Goal: Task Accomplishment & Management: Manage account settings

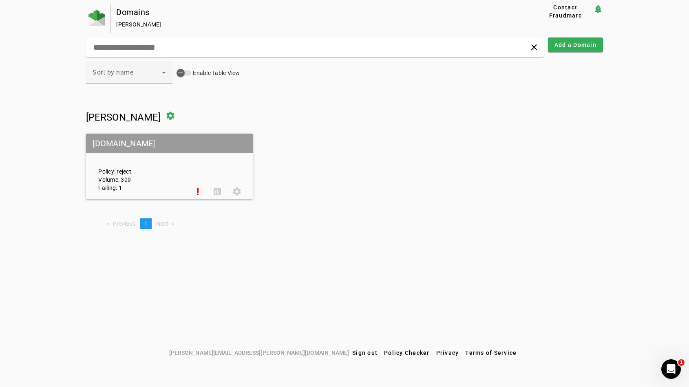
click at [190, 166] on div "Policy: reject Volume: 309 Failing: 1 priority_high assessment settings" at bounding box center [169, 166] width 167 height 63
click at [200, 189] on span at bounding box center [198, 192] width 20 height 20
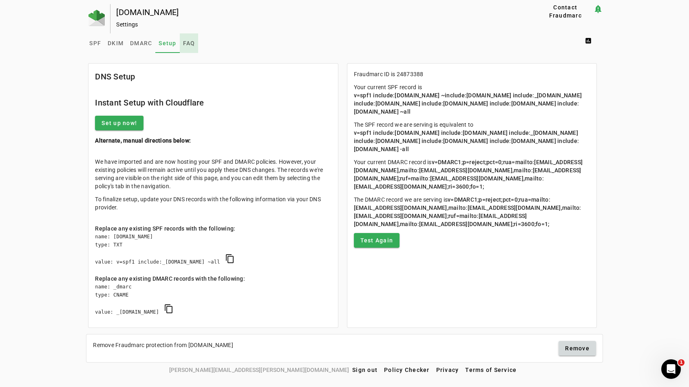
click at [185, 40] on span "FAQ" at bounding box center [189, 43] width 12 height 6
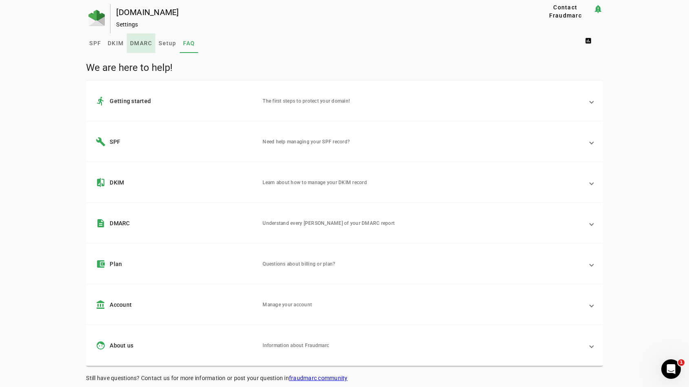
click at [130, 41] on link "DMARC" at bounding box center [141, 43] width 29 height 20
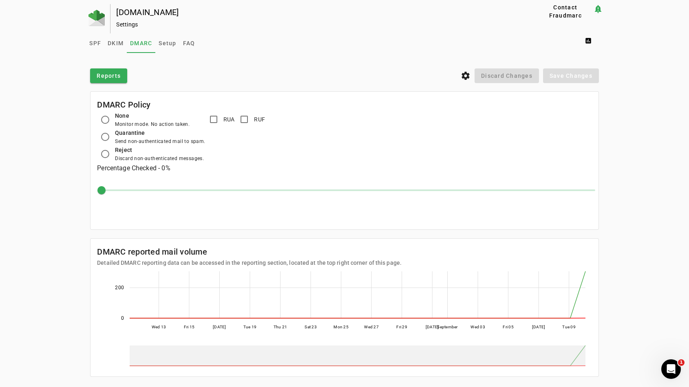
scroll to position [14, 0]
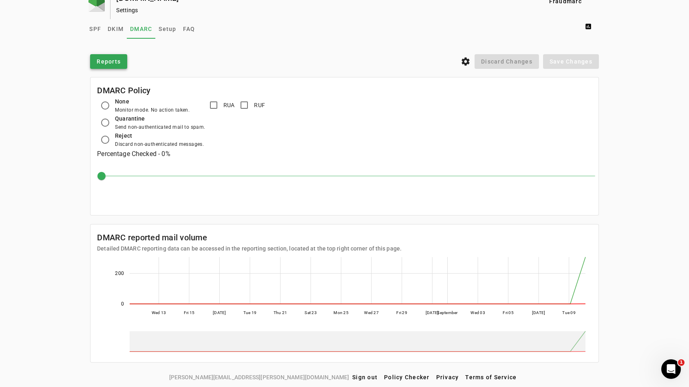
click at [106, 66] on span at bounding box center [108, 62] width 37 height 20
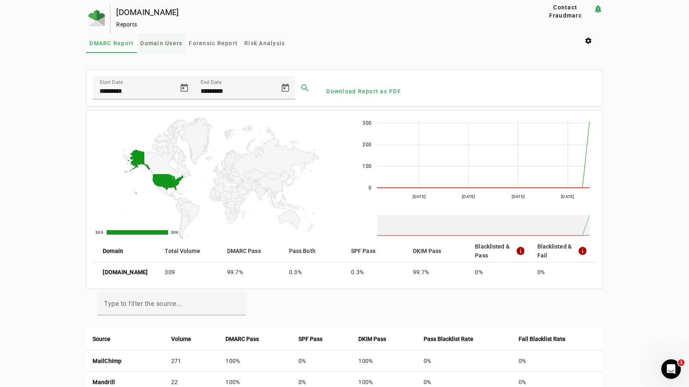
click at [170, 41] on span "Domain Users" at bounding box center [161, 43] width 42 height 6
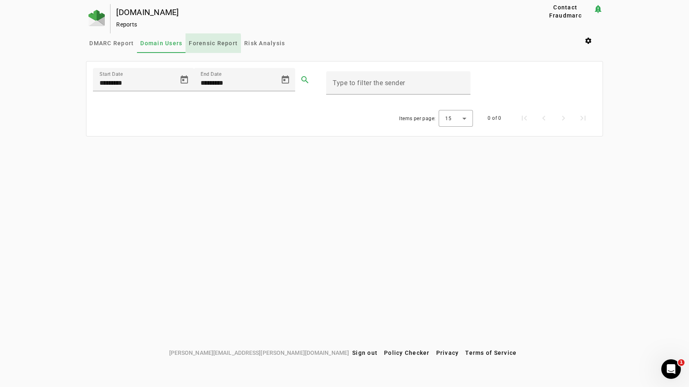
click at [208, 44] on span "Forensic Report" at bounding box center [213, 43] width 49 height 6
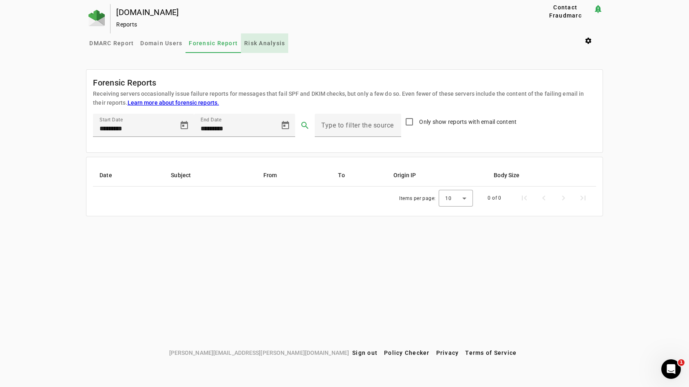
click at [248, 45] on span "Risk Analysis" at bounding box center [264, 43] width 41 height 6
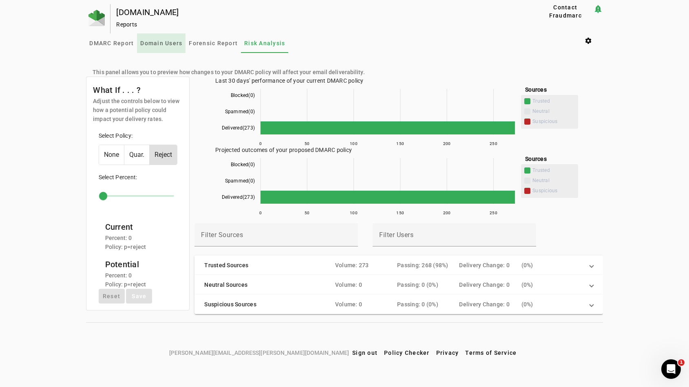
click at [169, 50] on span "Domain Users" at bounding box center [161, 43] width 42 height 20
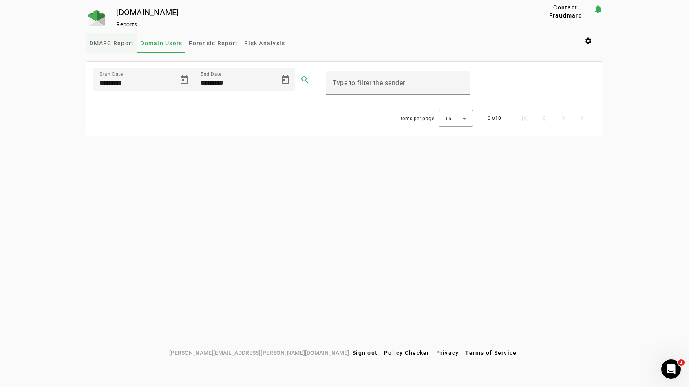
click at [124, 44] on span "DMARC Report" at bounding box center [111, 43] width 44 height 6
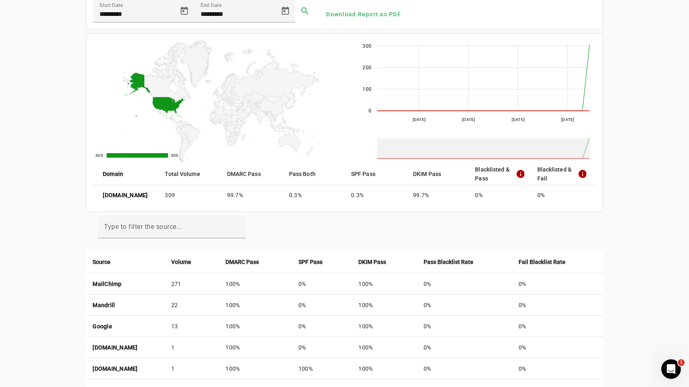
scroll to position [99, 0]
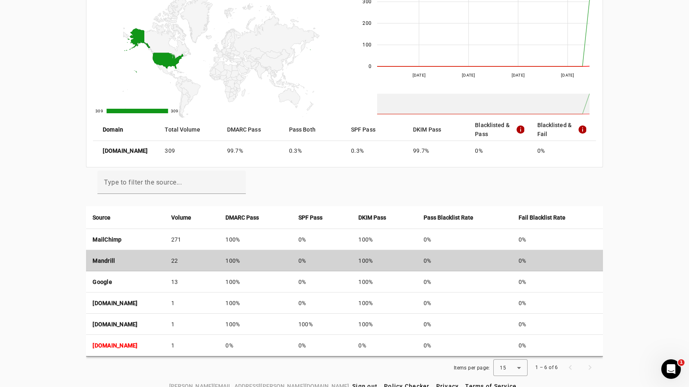
click at [150, 258] on td "Mandrill" at bounding box center [125, 260] width 78 height 21
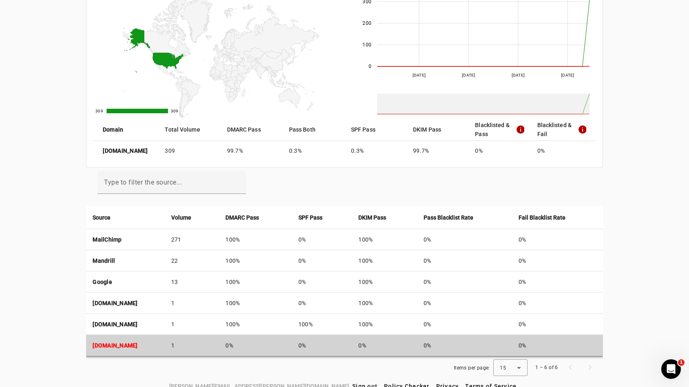
click at [157, 342] on td "snwlhosted.com" at bounding box center [125, 345] width 78 height 21
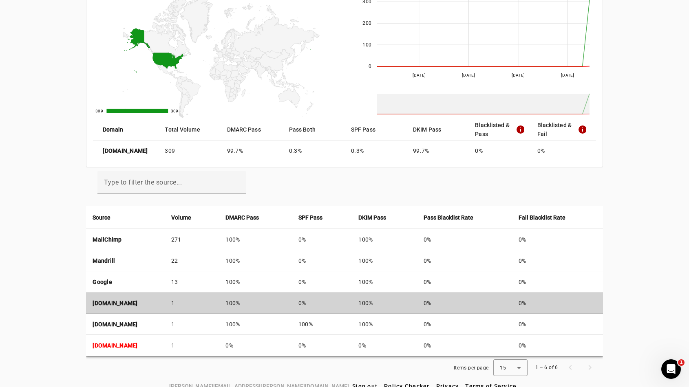
click at [164, 300] on td "12.r1.unverified-forwarding.1e100.net" at bounding box center [125, 303] width 78 height 21
drag, startPoint x: 213, startPoint y: 303, endPoint x: 168, endPoint y: 300, distance: 45.3
click at [164, 300] on td "12.r1.unverified-forwarding.1e100.net" at bounding box center [125, 303] width 78 height 21
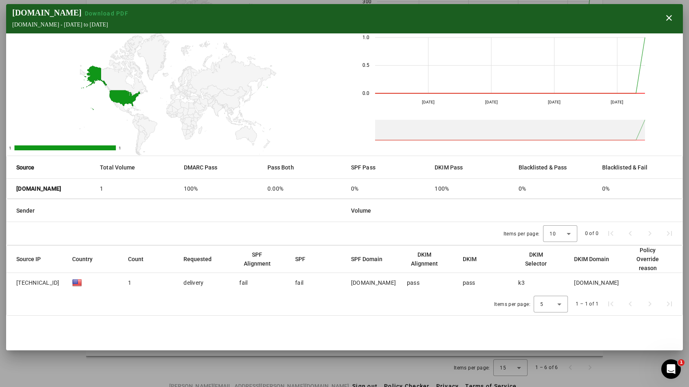
drag, startPoint x: 77, startPoint y: 24, endPoint x: 100, endPoint y: 25, distance: 22.8
click at [100, 25] on div "12.r1.unverified-forwarding.1e100.net - Mon Aug 11 2025 to Wed Sep 10 2025" at bounding box center [71, 25] width 119 height 7
copy div "1e100.net"
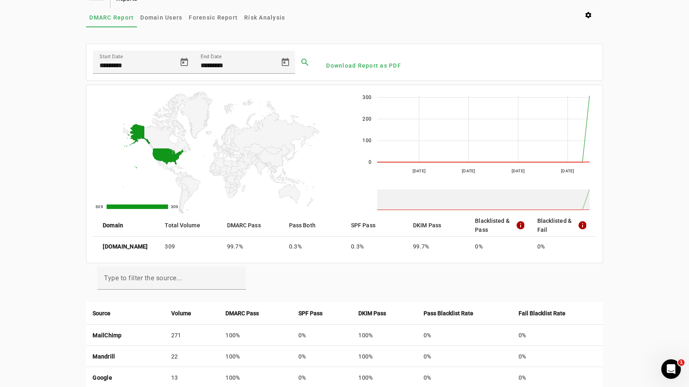
scroll to position [0, 0]
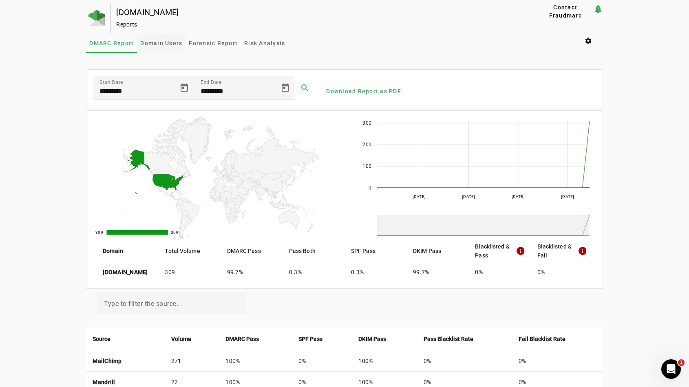
click at [159, 50] on span "Domain Users" at bounding box center [161, 43] width 42 height 20
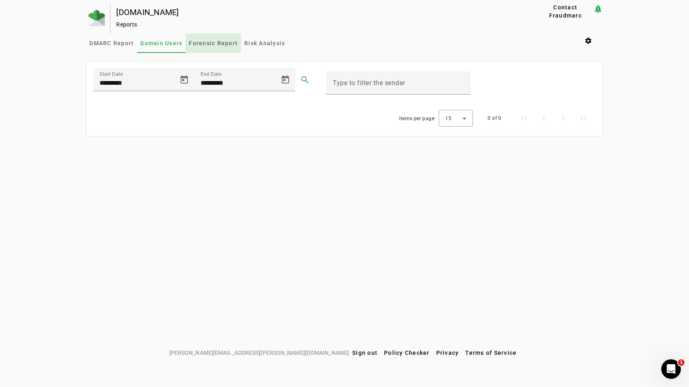
click at [204, 42] on span "Forensic Report" at bounding box center [213, 43] width 49 height 6
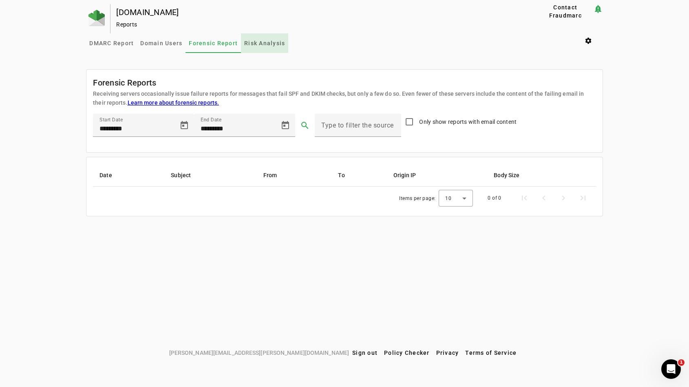
click at [270, 42] on span "Risk Analysis" at bounding box center [264, 43] width 41 height 6
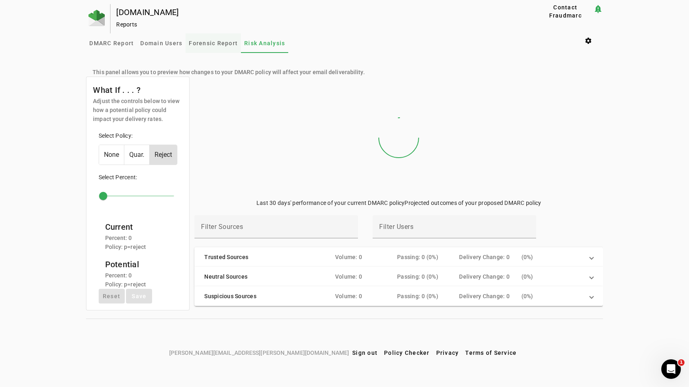
click at [208, 44] on span "Forensic Report" at bounding box center [213, 43] width 49 height 6
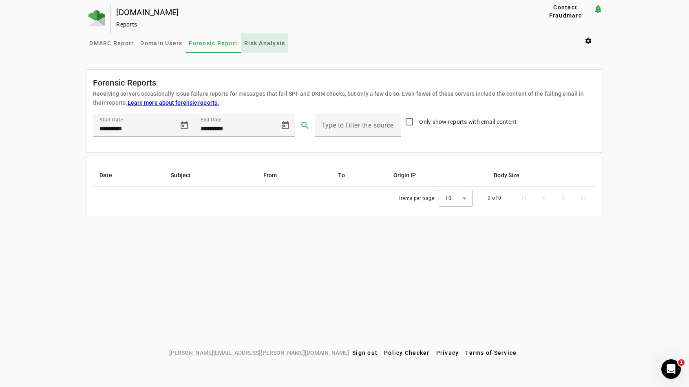
click at [263, 41] on span "Risk Analysis" at bounding box center [264, 43] width 41 height 6
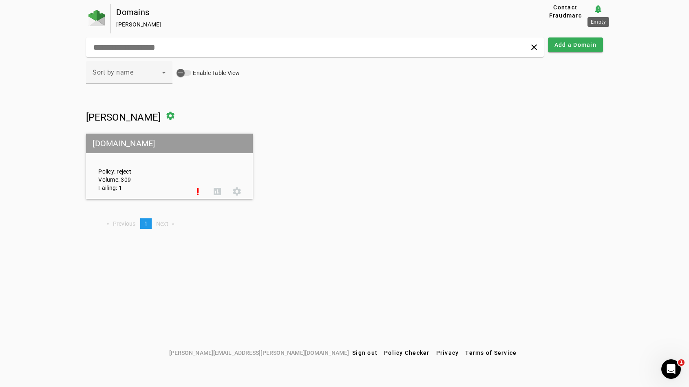
click at [597, 9] on mat-icon "notification_important" at bounding box center [598, 9] width 10 height 10
click at [161, 117] on span at bounding box center [171, 116] width 20 height 20
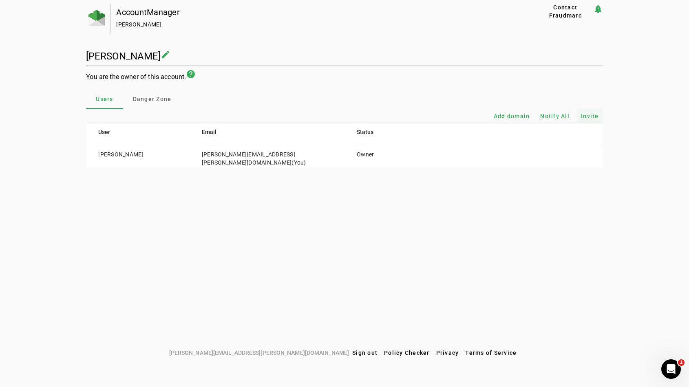
click at [593, 114] on span "Invite" at bounding box center [590, 116] width 18 height 8
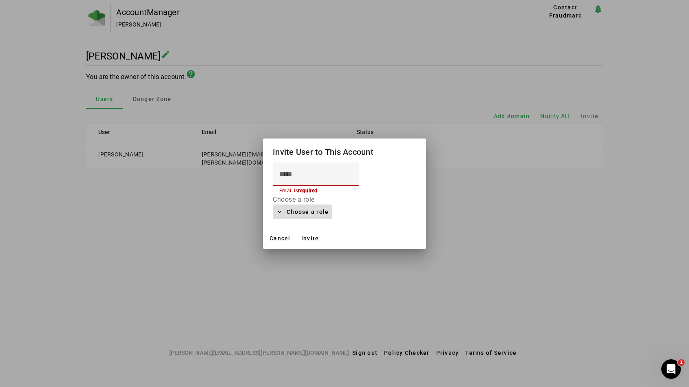
click at [295, 214] on span "Choose a role" at bounding box center [308, 212] width 42 height 10
click at [281, 150] on div at bounding box center [344, 193] width 689 height 387
click at [295, 173] on input at bounding box center [315, 175] width 73 height 10
paste input "**********"
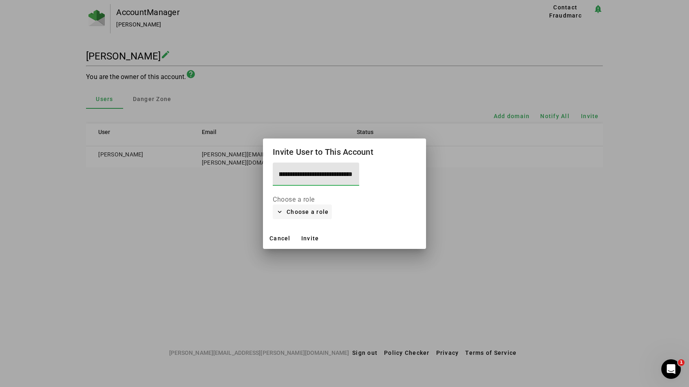
type input "**********"
click at [298, 208] on span "Choose a role" at bounding box center [308, 212] width 42 height 10
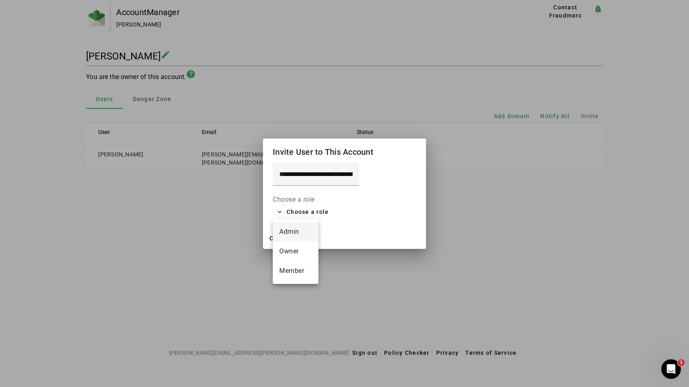
click at [293, 233] on span "Admin" at bounding box center [295, 232] width 33 height 10
click at [285, 233] on span at bounding box center [280, 239] width 28 height 20
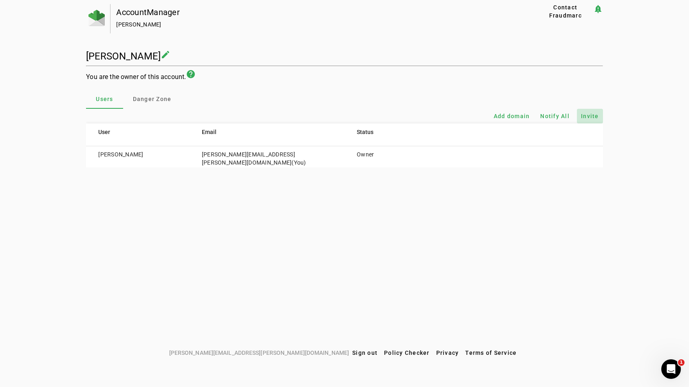
click at [584, 116] on span "Invite" at bounding box center [590, 116] width 18 height 8
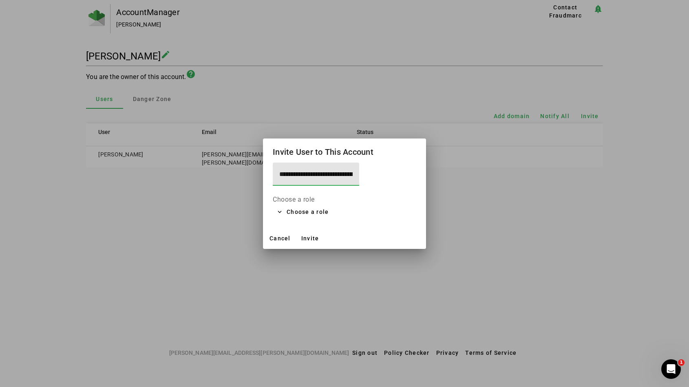
scroll to position [0, 35]
type input "**********"
click at [294, 210] on span "Choose a role" at bounding box center [308, 212] width 42 height 10
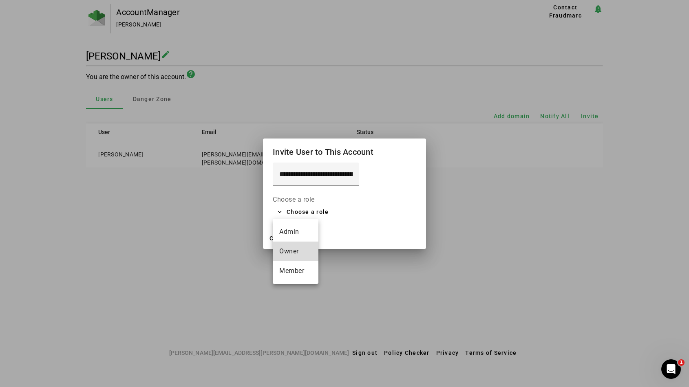
click at [293, 251] on span "Owner" at bounding box center [295, 252] width 33 height 10
click at [313, 233] on span at bounding box center [310, 239] width 26 height 20
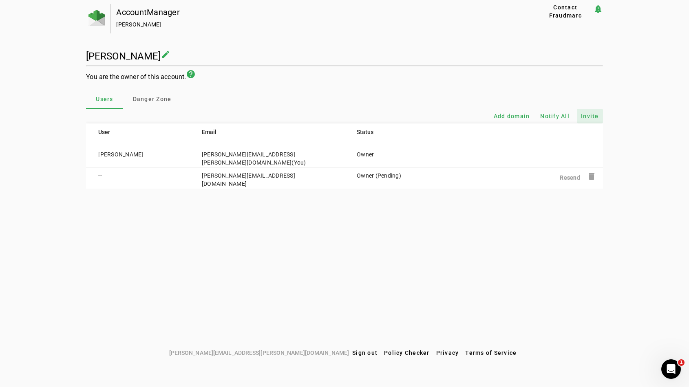
click at [584, 113] on span "Invite" at bounding box center [590, 116] width 18 height 8
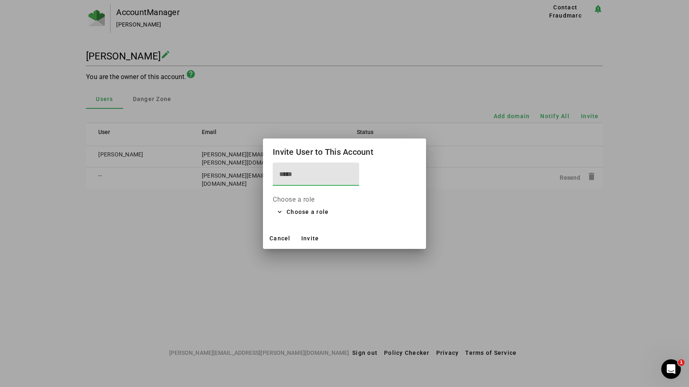
paste input "**********"
type input "**********"
click at [292, 209] on span "Choose a role" at bounding box center [308, 212] width 42 height 10
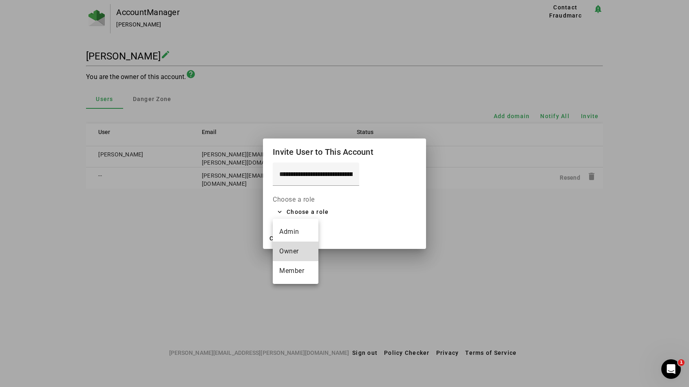
click at [290, 251] on span "Owner" at bounding box center [295, 252] width 33 height 10
click at [312, 233] on span at bounding box center [310, 239] width 26 height 20
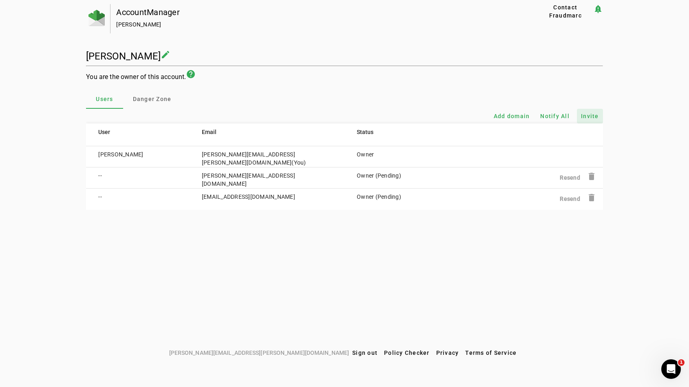
click at [582, 117] on span "Invite" at bounding box center [590, 116] width 18 height 8
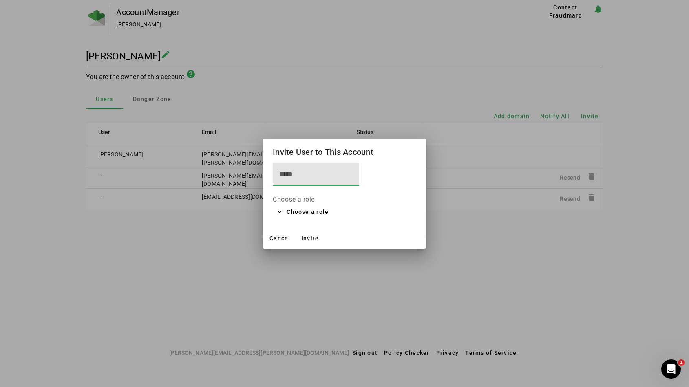
paste input "**********"
type input "**********"
click at [292, 211] on span "Choose a role" at bounding box center [308, 212] width 42 height 10
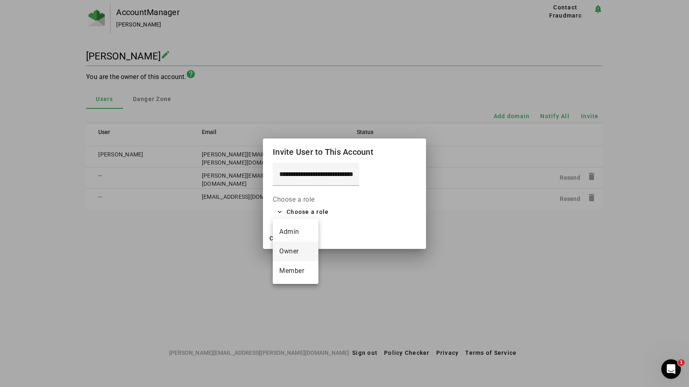
click at [287, 250] on span "Owner" at bounding box center [295, 252] width 33 height 10
click at [314, 234] on span at bounding box center [310, 239] width 26 height 20
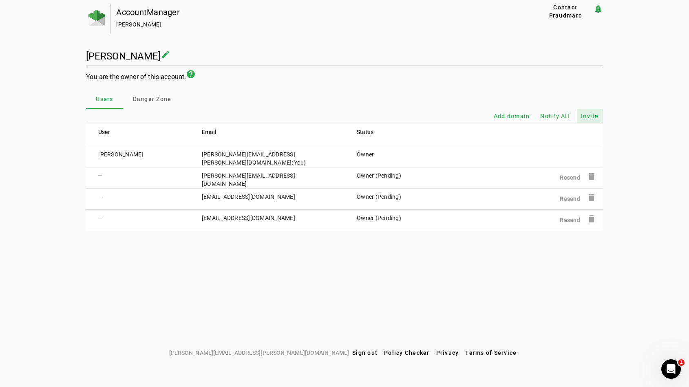
click at [582, 112] on span "Invite" at bounding box center [590, 116] width 18 height 8
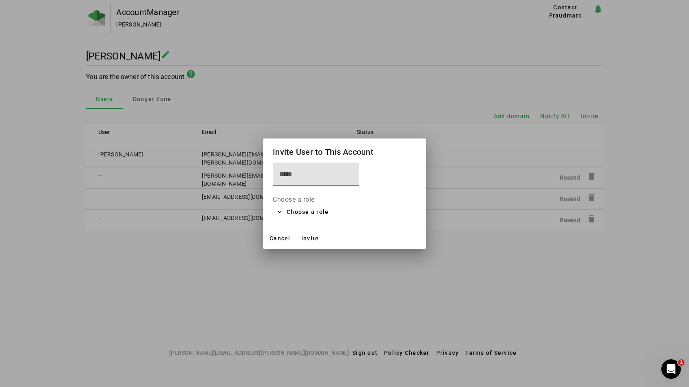
paste input "**********"
type input "**********"
click at [300, 212] on span "Choose a role" at bounding box center [308, 212] width 42 height 10
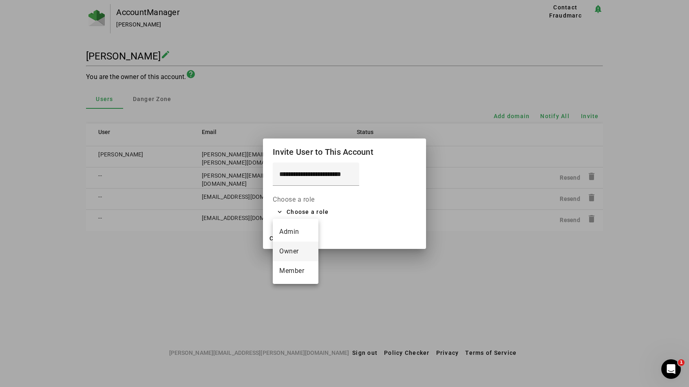
click at [294, 250] on span "Owner" at bounding box center [295, 252] width 33 height 10
click at [304, 237] on span "Invite" at bounding box center [310, 238] width 18 height 7
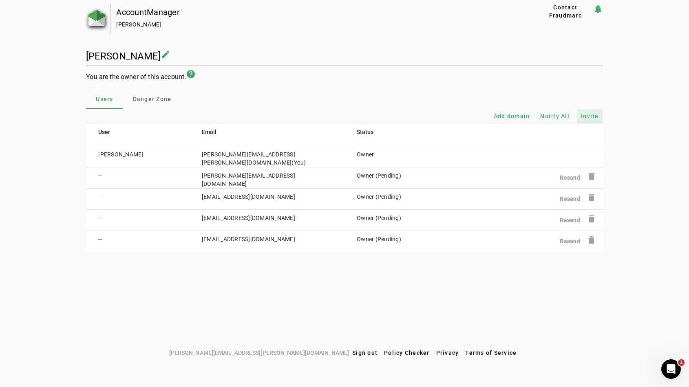
click at [96, 15] on img at bounding box center [97, 18] width 16 height 16
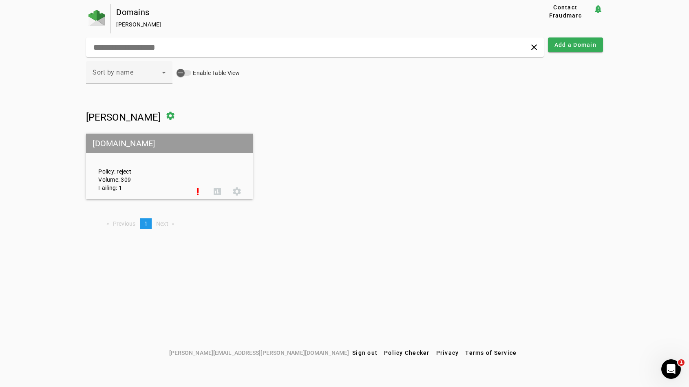
click at [186, 175] on div "Policy: reject Volume: 309 Failing: 1" at bounding box center [140, 166] width 96 height 51
click at [595, 9] on mat-icon "notification_important" at bounding box center [598, 9] width 10 height 10
click at [604, 9] on div "Domains Jeff Wolski Contact Fraudmarc notification_important clear Add a Domain…" at bounding box center [344, 175] width 689 height 342
click at [98, 19] on img at bounding box center [97, 18] width 16 height 16
click at [235, 194] on span at bounding box center [237, 192] width 20 height 20
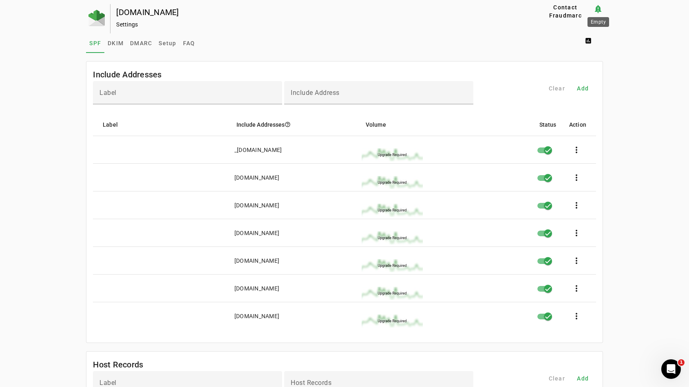
click at [598, 11] on mat-icon "notification_important" at bounding box center [598, 9] width 10 height 10
click at [125, 25] on div "Settings" at bounding box center [314, 24] width 396 height 8
click at [100, 25] on img at bounding box center [97, 18] width 16 height 16
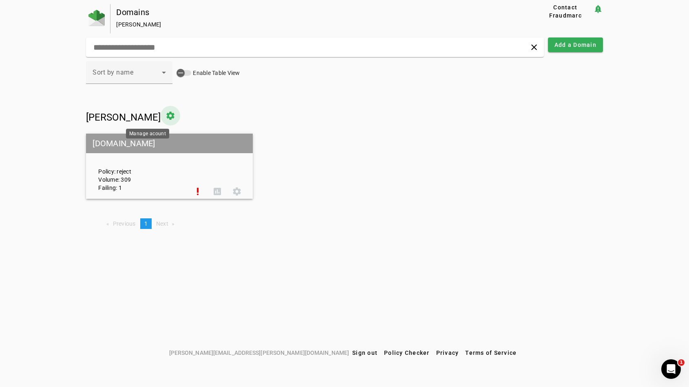
click at [161, 115] on span at bounding box center [171, 116] width 20 height 20
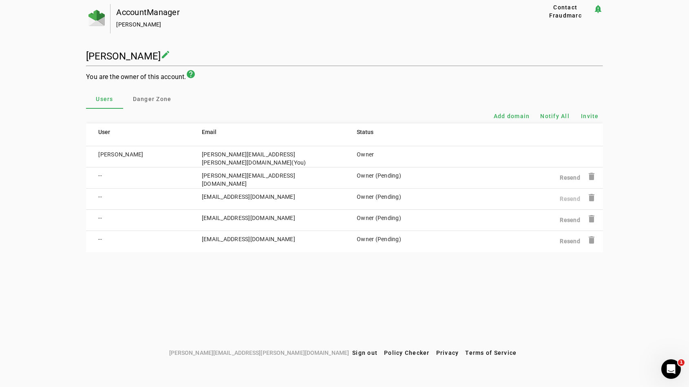
click at [566, 199] on b "Resend" at bounding box center [570, 199] width 20 height 7
click at [588, 117] on span "Invite" at bounding box center [590, 116] width 18 height 8
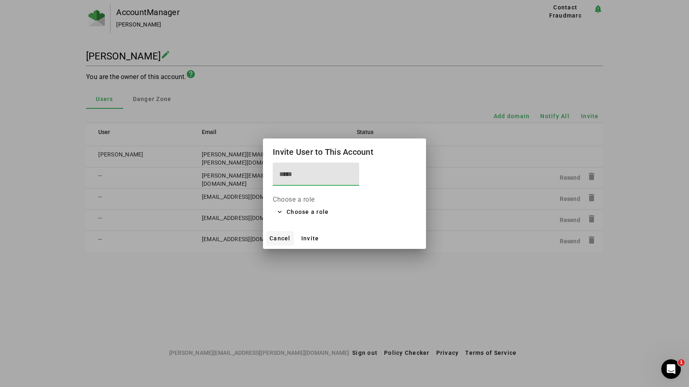
click at [281, 238] on span "Cancel" at bounding box center [280, 238] width 21 height 7
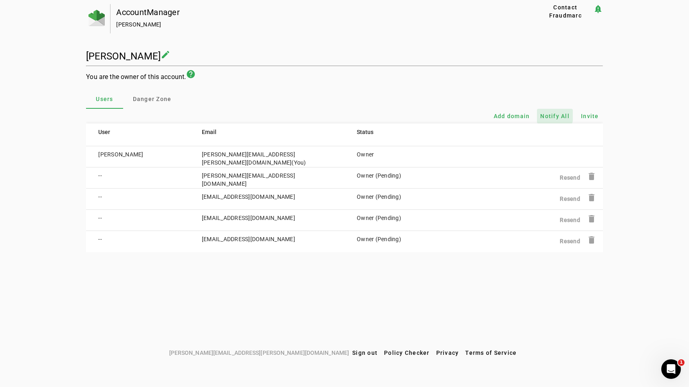
click at [544, 114] on span "Notify All" at bounding box center [554, 116] width 29 height 8
click at [190, 72] on mat-icon "help" at bounding box center [191, 74] width 10 height 10
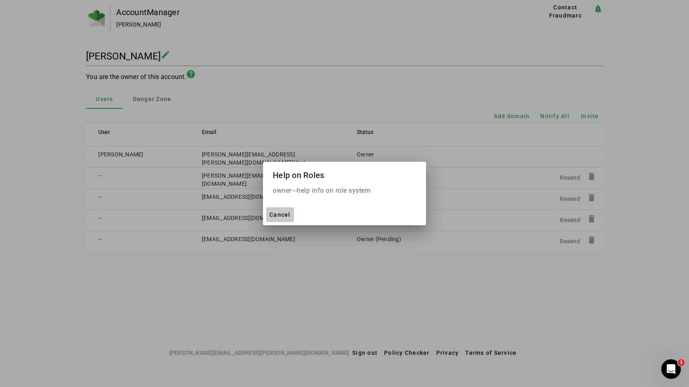
click at [280, 212] on span "Cancel" at bounding box center [280, 215] width 21 height 7
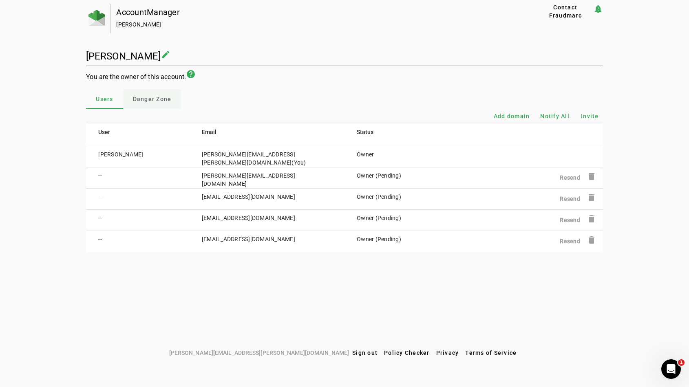
click at [156, 100] on span "Danger Zone" at bounding box center [152, 99] width 39 height 6
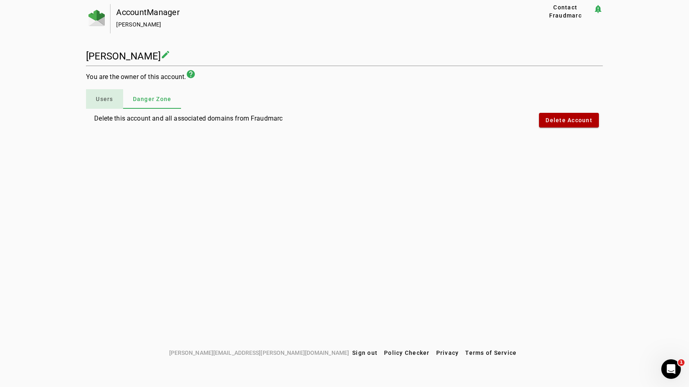
click at [108, 93] on span "Users" at bounding box center [104, 99] width 17 height 20
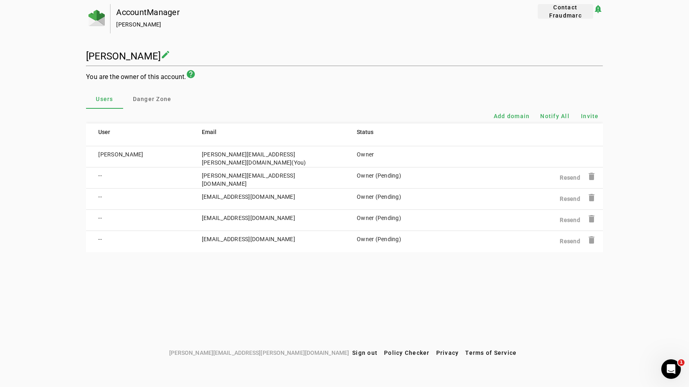
click at [573, 9] on span "Contact Fraudmarc" at bounding box center [565, 11] width 49 height 16
click at [597, 11] on mat-icon "notification_important" at bounding box center [598, 9] width 10 height 10
click at [102, 25] on img at bounding box center [97, 18] width 16 height 16
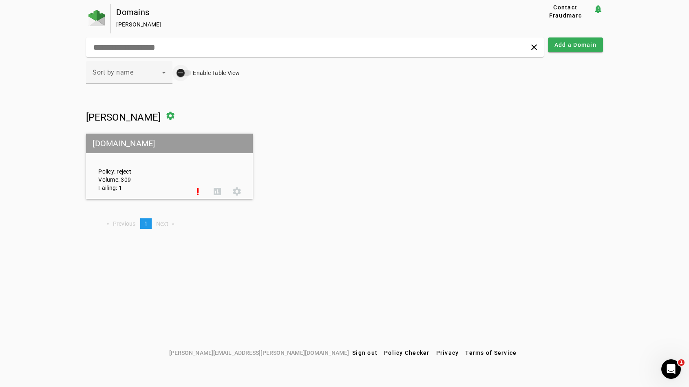
click at [185, 72] on div "button" at bounding box center [181, 73] width 16 height 16
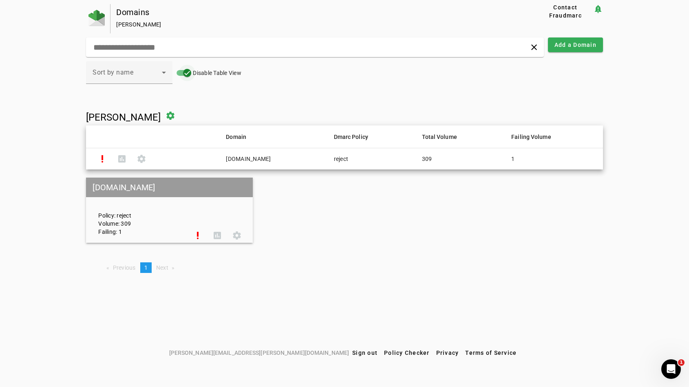
click at [185, 72] on icon "button" at bounding box center [187, 72] width 7 height 7
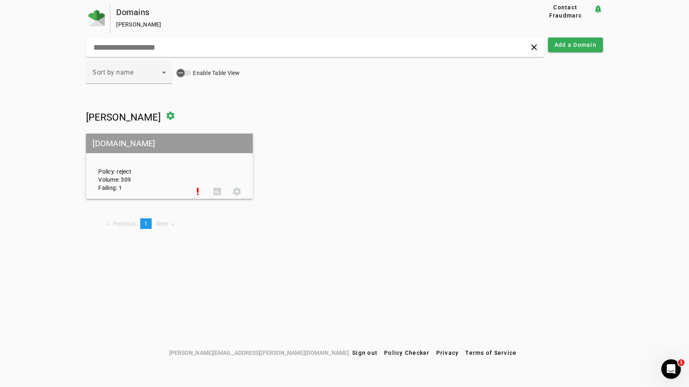
click at [135, 165] on div "Policy: reject Volume: 309 Failing: 1" at bounding box center [140, 166] width 96 height 51
click at [217, 188] on span at bounding box center [218, 192] width 20 height 20
